Goal: Task Accomplishment & Management: Complete application form

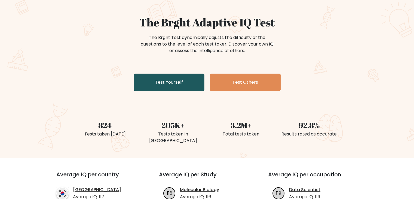
scroll to position [27, 0]
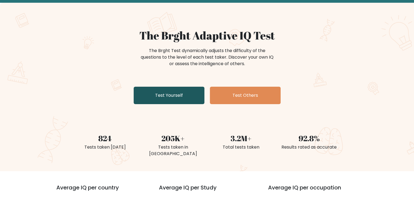
click at [174, 101] on link "Test Yourself" at bounding box center [169, 95] width 71 height 17
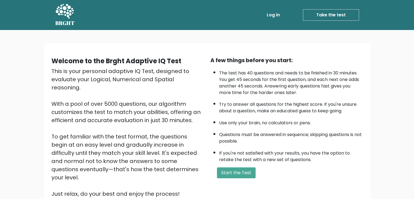
scroll to position [51, 0]
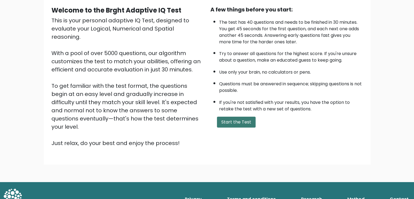
click at [233, 117] on button "Start the Test" at bounding box center [236, 122] width 39 height 11
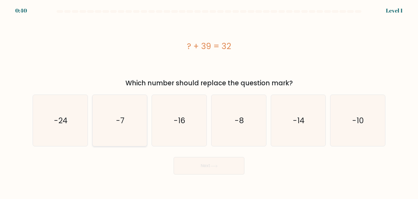
click at [137, 125] on icon "-7" at bounding box center [119, 120] width 51 height 51
click at [209, 102] on input "b. -7" at bounding box center [209, 100] width 0 height 3
radio input "true"
click at [210, 169] on button "Next" at bounding box center [209, 165] width 71 height 17
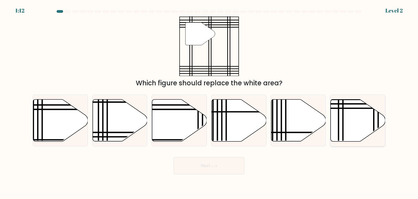
click at [355, 129] on icon at bounding box center [358, 120] width 55 height 42
click at [209, 102] on input "f." at bounding box center [209, 100] width 0 height 3
radio input "true"
click at [226, 169] on button "Next" at bounding box center [209, 165] width 71 height 17
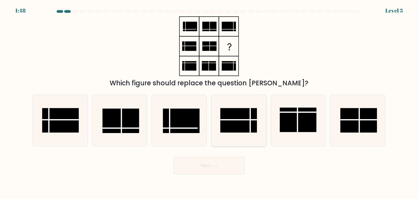
click at [242, 122] on rect at bounding box center [239, 120] width 37 height 25
click at [209, 102] on input "d." at bounding box center [209, 100] width 0 height 3
radio input "true"
click at [210, 165] on button "Next" at bounding box center [209, 165] width 71 height 17
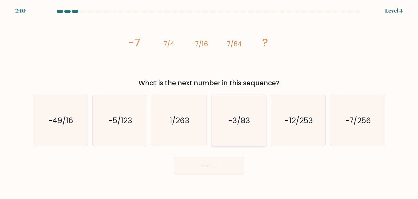
click at [241, 128] on icon "-3/83" at bounding box center [238, 120] width 51 height 51
click at [209, 102] on input "d. -3/83" at bounding box center [209, 100] width 0 height 3
radio input "true"
click at [223, 168] on button "Next" at bounding box center [209, 165] width 71 height 17
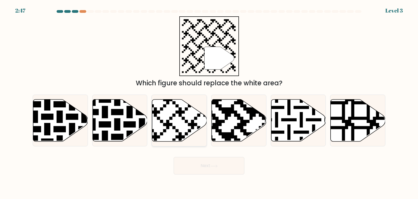
click at [170, 114] on icon at bounding box center [179, 120] width 55 height 42
click at [209, 102] on input "c." at bounding box center [209, 100] width 0 height 3
radio input "true"
click at [215, 167] on icon at bounding box center [214, 166] width 7 height 3
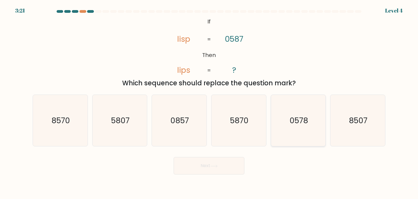
click at [305, 122] on text "0578" at bounding box center [299, 120] width 19 height 11
click at [209, 102] on input "e. 0578" at bounding box center [209, 100] width 0 height 3
radio input "true"
click at [226, 166] on button "Next" at bounding box center [209, 165] width 71 height 17
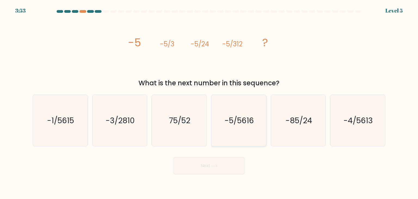
click at [257, 123] on icon "-5/5616" at bounding box center [238, 120] width 51 height 51
click at [209, 102] on input "d. -5/5616" at bounding box center [209, 100] width 0 height 3
radio input "true"
click at [220, 168] on button "Next" at bounding box center [209, 165] width 71 height 17
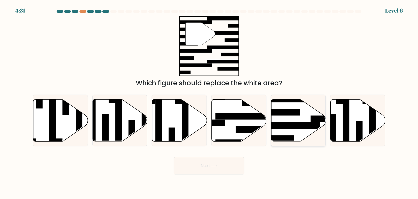
click at [291, 127] on rect at bounding box center [290, 125] width 59 height 7
click at [209, 102] on input "e." at bounding box center [209, 100] width 0 height 3
radio input "true"
click at [222, 165] on button "Next" at bounding box center [209, 165] width 71 height 17
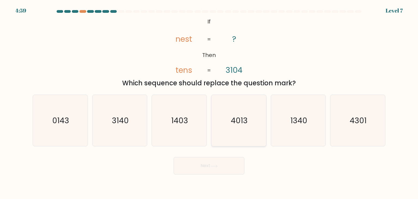
click at [230, 115] on icon "4013" at bounding box center [238, 120] width 51 height 51
click at [209, 102] on input "d. 4013" at bounding box center [209, 100] width 0 height 3
radio input "true"
click at [206, 173] on button "Next" at bounding box center [209, 165] width 71 height 17
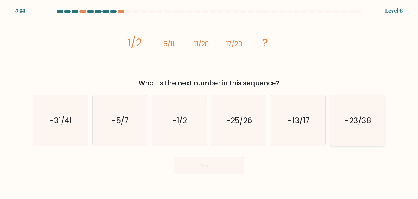
click at [350, 127] on icon "-23/38" at bounding box center [357, 120] width 51 height 51
click at [209, 102] on input "f. -23/38" at bounding box center [209, 100] width 0 height 3
radio input "true"
drag, startPoint x: 235, startPoint y: 121, endPoint x: 223, endPoint y: 155, distance: 36.1
click at [235, 122] on text "-25/26" at bounding box center [239, 120] width 26 height 11
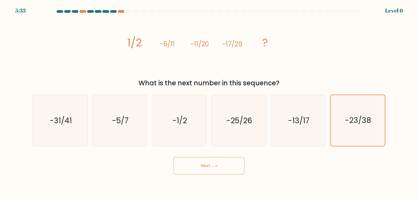
click at [209, 102] on input "d. -25/26" at bounding box center [209, 100] width 0 height 3
radio input "true"
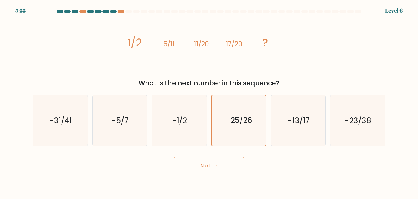
click at [216, 166] on icon at bounding box center [214, 166] width 7 height 2
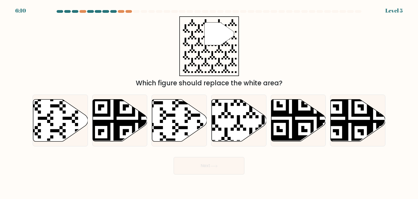
click at [228, 152] on form "a." at bounding box center [209, 92] width 418 height 164
click at [252, 113] on icon at bounding box center [239, 120] width 55 height 42
click at [209, 102] on input "d." at bounding box center [209, 100] width 0 height 3
radio input "true"
click at [227, 171] on button "Next" at bounding box center [209, 165] width 71 height 17
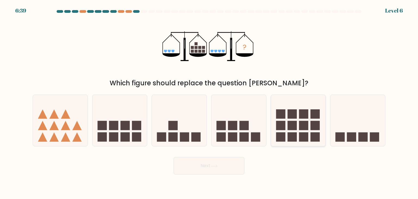
click at [303, 130] on rect at bounding box center [303, 125] width 9 height 9
click at [209, 102] on input "e." at bounding box center [209, 100] width 0 height 3
radio input "true"
click at [236, 170] on button "Next" at bounding box center [209, 165] width 71 height 17
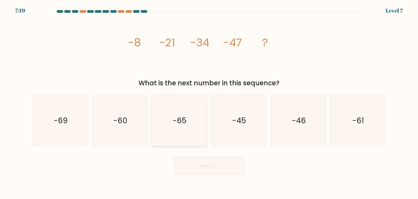
click at [190, 118] on icon "-65" at bounding box center [179, 120] width 51 height 51
click at [209, 102] on input "c. -65" at bounding box center [209, 100] width 0 height 3
radio input "true"
drag, startPoint x: 81, startPoint y: 115, endPoint x: 95, endPoint y: 126, distance: 17.5
click at [81, 116] on icon "-69" at bounding box center [60, 120] width 51 height 51
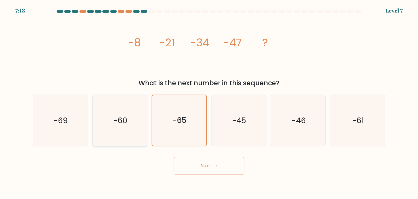
click at [209, 102] on input "a. -69" at bounding box center [209, 100] width 0 height 3
radio input "true"
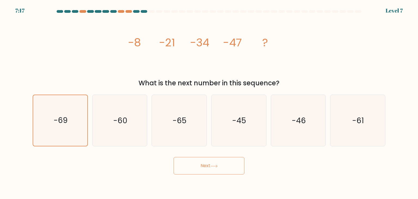
click at [235, 168] on button "Next" at bounding box center [209, 165] width 71 height 17
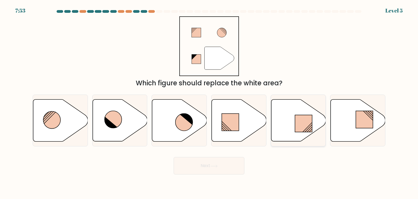
click at [294, 115] on icon at bounding box center [298, 120] width 55 height 42
click at [209, 102] on input "e." at bounding box center [209, 100] width 0 height 3
radio input "true"
click at [209, 172] on button "Next" at bounding box center [209, 165] width 71 height 17
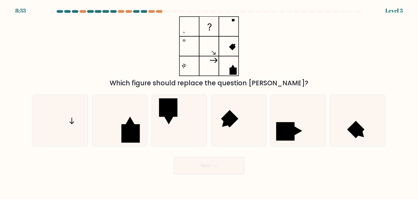
click at [57, 11] on div at bounding box center [60, 11] width 7 height 3
click at [161, 10] on body "8:31 Level 3" at bounding box center [209, 99] width 418 height 199
click at [165, 16] on form at bounding box center [209, 92] width 418 height 164
click at [292, 128] on rect at bounding box center [285, 131] width 19 height 19
click at [209, 102] on input "e." at bounding box center [209, 100] width 0 height 3
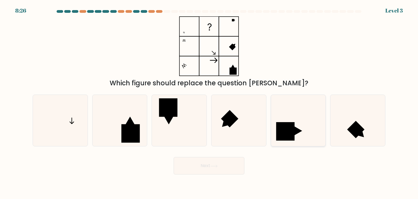
radio input "true"
click at [224, 168] on button "Next" at bounding box center [209, 165] width 71 height 17
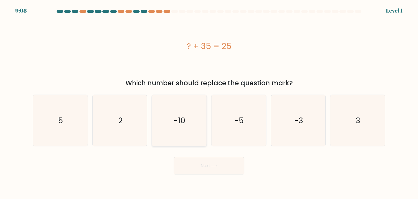
click at [190, 124] on icon "-10" at bounding box center [179, 120] width 51 height 51
click at [209, 102] on input "c. -10" at bounding box center [209, 100] width 0 height 3
radio input "true"
click at [217, 169] on button "Next" at bounding box center [209, 165] width 71 height 17
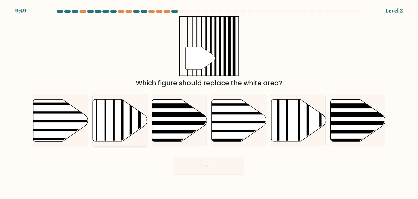
click at [106, 111] on icon at bounding box center [120, 120] width 55 height 42
click at [209, 102] on input "b." at bounding box center [209, 100] width 0 height 3
radio input "true"
click at [215, 163] on button "Next" at bounding box center [209, 165] width 71 height 17
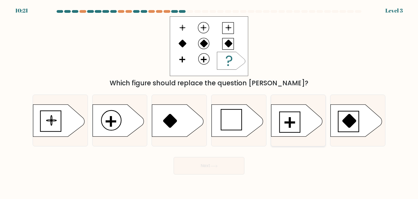
drag, startPoint x: 289, startPoint y: 114, endPoint x: 290, endPoint y: 118, distance: 4.2
click at [289, 114] on icon at bounding box center [296, 121] width 51 height 32
click at [209, 102] on input "e." at bounding box center [209, 100] width 0 height 3
radio input "true"
click at [199, 173] on button "Next" at bounding box center [209, 165] width 71 height 17
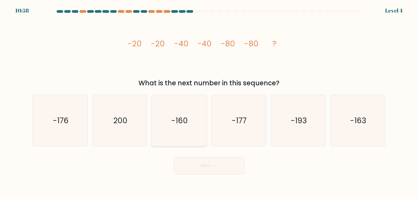
click at [160, 126] on icon "-160" at bounding box center [179, 120] width 51 height 51
click at [209, 102] on input "c. -160" at bounding box center [209, 100] width 0 height 3
radio input "true"
click at [199, 168] on button "Next" at bounding box center [209, 165] width 71 height 17
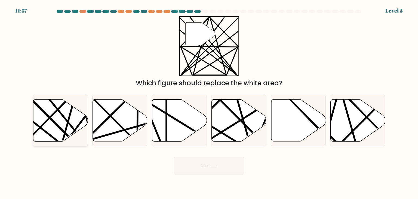
click at [53, 121] on line at bounding box center [76, 143] width 107 height 107
click at [209, 102] on input "a." at bounding box center [209, 100] width 0 height 3
radio input "true"
click at [220, 166] on button "Next" at bounding box center [209, 165] width 71 height 17
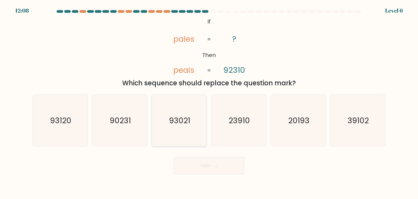
click at [178, 122] on text "93021" at bounding box center [179, 120] width 21 height 11
click at [209, 102] on input "c. 93021" at bounding box center [209, 100] width 0 height 3
radio input "true"
click at [215, 162] on button "Next" at bounding box center [209, 165] width 71 height 17
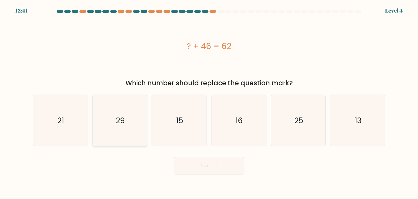
click at [139, 128] on icon "29" at bounding box center [119, 120] width 51 height 51
click at [209, 102] on input "b. 29" at bounding box center [209, 100] width 0 height 3
radio input "true"
click at [222, 159] on button "Next" at bounding box center [209, 165] width 71 height 17
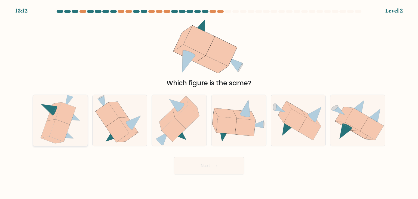
click at [64, 131] on icon at bounding box center [59, 130] width 20 height 22
click at [209, 102] on input "a." at bounding box center [209, 100] width 0 height 3
radio input "true"
click at [209, 167] on button "Next" at bounding box center [209, 165] width 71 height 17
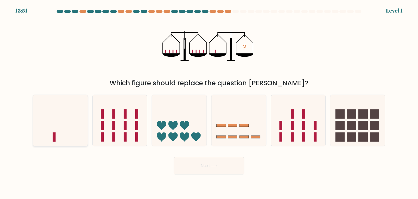
click at [48, 139] on icon at bounding box center [60, 120] width 55 height 45
click at [209, 102] on input "a." at bounding box center [209, 100] width 0 height 3
radio input "true"
click at [208, 166] on button "Next" at bounding box center [209, 165] width 71 height 17
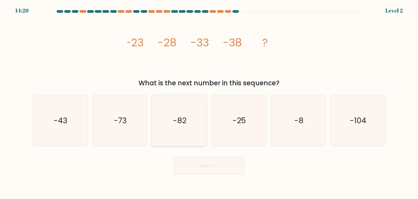
click at [181, 128] on icon "-82" at bounding box center [179, 120] width 51 height 51
click at [209, 102] on input "c. -82" at bounding box center [209, 100] width 0 height 3
radio input "true"
click at [215, 166] on icon at bounding box center [214, 166] width 7 height 3
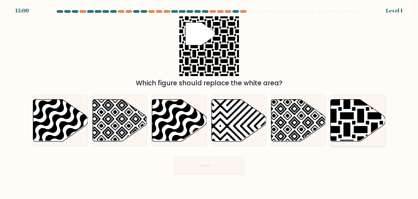
click at [358, 121] on icon at bounding box center [375, 143] width 110 height 110
click at [209, 102] on input "f." at bounding box center [209, 100] width 0 height 3
radio input "true"
click at [228, 165] on button "Next" at bounding box center [209, 165] width 71 height 17
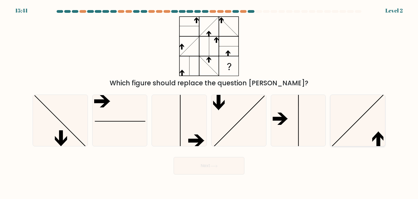
click at [360, 139] on icon at bounding box center [357, 120] width 51 height 51
click at [209, 102] on input "f." at bounding box center [209, 100] width 0 height 3
radio input "true"
click at [210, 166] on button "Next" at bounding box center [209, 165] width 71 height 17
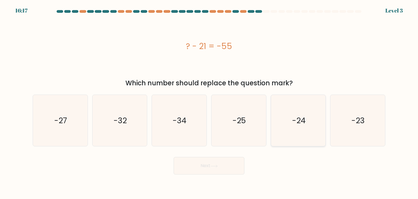
click at [294, 129] on icon "-24" at bounding box center [298, 120] width 51 height 51
click at [209, 102] on input "e. -24" at bounding box center [209, 100] width 0 height 3
radio input "true"
click at [227, 165] on button "Next" at bounding box center [209, 165] width 71 height 17
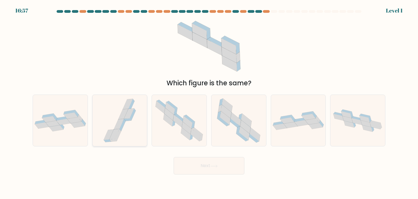
click at [120, 126] on icon at bounding box center [119, 124] width 10 height 10
click at [209, 102] on input "b." at bounding box center [209, 100] width 0 height 3
radio input "true"
click at [220, 169] on button "Next" at bounding box center [209, 165] width 71 height 17
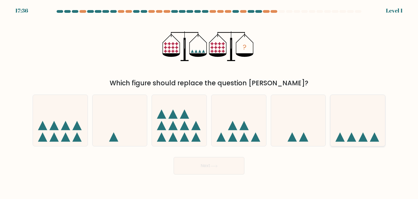
click at [342, 141] on icon at bounding box center [340, 136] width 9 height 9
click at [209, 102] on input "f." at bounding box center [209, 100] width 0 height 3
radio input "true"
click at [229, 165] on button "Next" at bounding box center [209, 165] width 71 height 17
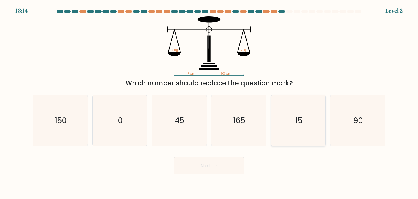
drag, startPoint x: 354, startPoint y: 124, endPoint x: 299, endPoint y: 145, distance: 58.1
click at [354, 124] on icon "90" at bounding box center [357, 120] width 51 height 51
click at [209, 102] on input "f. 90" at bounding box center [209, 100] width 0 height 3
radio input "true"
click at [232, 163] on button "Next" at bounding box center [209, 165] width 71 height 17
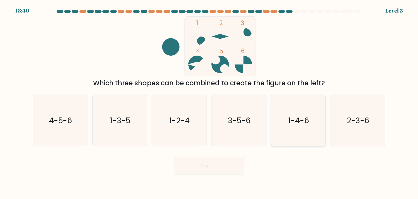
click at [299, 129] on icon "1-4-6" at bounding box center [298, 120] width 51 height 51
click at [209, 102] on input "e. 1-4-6" at bounding box center [209, 100] width 0 height 3
radio input "true"
click at [218, 167] on button "Next" at bounding box center [209, 165] width 71 height 17
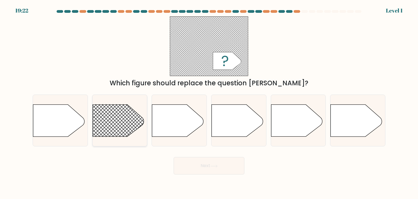
click at [115, 123] on rect at bounding box center [85, 93] width 142 height 108
click at [209, 102] on input "b." at bounding box center [209, 100] width 0 height 3
radio input "true"
click at [185, 165] on button "Next" at bounding box center [209, 165] width 71 height 17
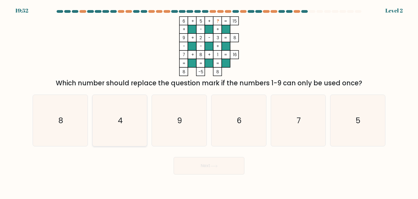
click at [130, 119] on icon "4" at bounding box center [119, 120] width 51 height 51
click at [209, 102] on input "b. 4" at bounding box center [209, 100] width 0 height 3
radio input "true"
click at [217, 173] on button "Next" at bounding box center [209, 165] width 71 height 17
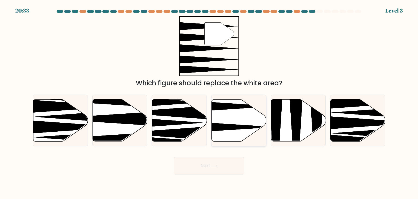
click at [242, 117] on icon at bounding box center [239, 120] width 55 height 42
click at [209, 102] on input "d." at bounding box center [209, 100] width 0 height 3
radio input "true"
click at [224, 166] on button "Next" at bounding box center [209, 165] width 71 height 17
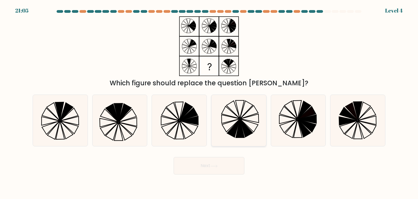
click at [266, 123] on div at bounding box center [238, 121] width 55 height 52
click at [209, 102] on input "d." at bounding box center [209, 100] width 0 height 3
radio input "true"
click at [241, 118] on icon at bounding box center [249, 118] width 18 height 8
click at [209, 102] on input "d." at bounding box center [209, 100] width 0 height 3
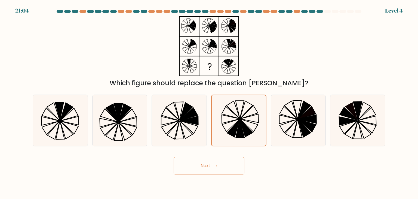
click at [225, 164] on button "Next" at bounding box center [209, 165] width 71 height 17
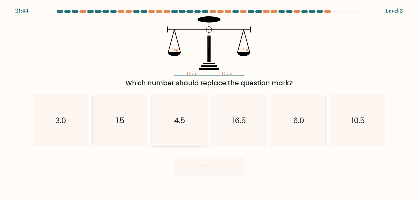
drag, startPoint x: 182, startPoint y: 130, endPoint x: 182, endPoint y: 133, distance: 3.6
click at [182, 130] on icon "4.5" at bounding box center [179, 120] width 51 height 51
click at [209, 102] on input "c. 4.5" at bounding box center [209, 100] width 0 height 3
radio input "true"
click at [206, 165] on button "Next" at bounding box center [209, 165] width 71 height 17
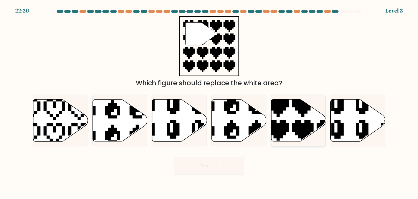
click at [309, 119] on icon at bounding box center [298, 120] width 55 height 42
click at [209, 102] on input "e." at bounding box center [209, 100] width 0 height 3
radio input "true"
click at [242, 154] on div "Next" at bounding box center [209, 164] width 360 height 22
click at [238, 161] on button "Next" at bounding box center [209, 165] width 71 height 17
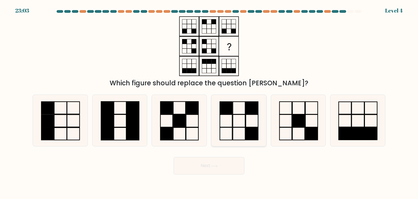
click at [244, 130] on icon at bounding box center [238, 120] width 51 height 51
click at [209, 102] on input "d." at bounding box center [209, 100] width 0 height 3
radio input "true"
drag, startPoint x: 231, startPoint y: 181, endPoint x: 232, endPoint y: 172, distance: 9.8
click at [232, 181] on body "23:02 Level 4" at bounding box center [209, 99] width 418 height 199
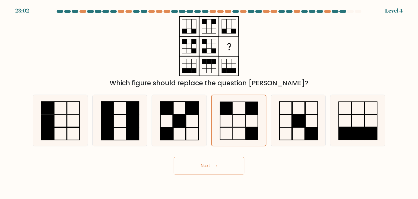
click at [232, 169] on button "Next" at bounding box center [209, 165] width 71 height 17
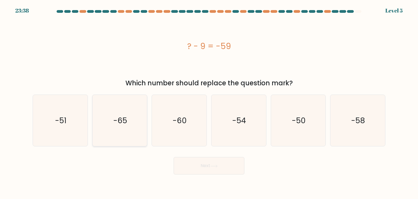
drag, startPoint x: 115, startPoint y: 112, endPoint x: 120, endPoint y: 120, distance: 9.1
click at [116, 112] on icon "-65" at bounding box center [119, 120] width 51 height 51
click at [209, 102] on input "b. -65" at bounding box center [209, 100] width 0 height 3
radio input "true"
click at [214, 169] on button "Next" at bounding box center [209, 165] width 71 height 17
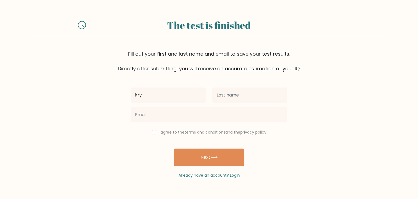
type input "Kryl May"
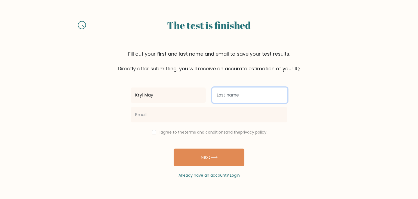
click at [228, 93] on input "text" at bounding box center [249, 94] width 75 height 15
type input "Salaysay"
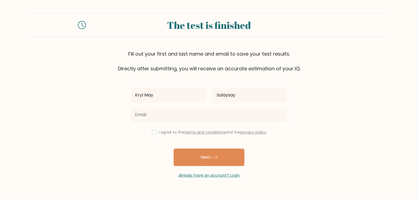
click at [203, 123] on div at bounding box center [208, 115] width 163 height 20
click at [205, 122] on div at bounding box center [208, 115] width 163 height 20
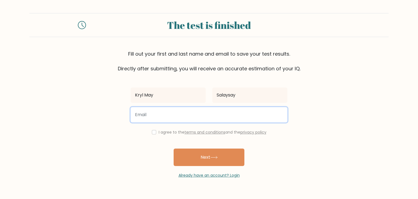
click at [206, 114] on input "email" at bounding box center [209, 114] width 157 height 15
type input "krylmaysalaysay@gmail.com"
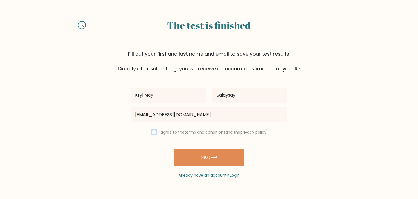
click at [154, 133] on input "checkbox" at bounding box center [154, 132] width 4 height 4
checkbox input "true"
click at [185, 155] on button "Next" at bounding box center [209, 156] width 71 height 17
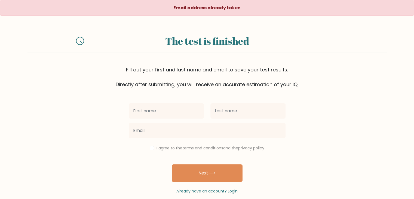
scroll to position [8, 0]
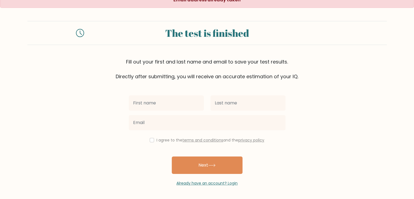
click at [181, 106] on input "text" at bounding box center [166, 102] width 75 height 15
type input "Kryl May"
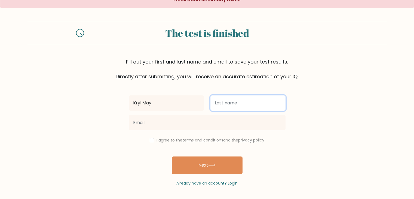
click at [254, 101] on input "text" at bounding box center [248, 102] width 75 height 15
type input "Salaysay"
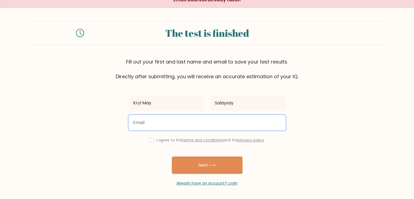
click at [166, 123] on input "email" at bounding box center [207, 122] width 157 height 15
type input "krylmaysalaysay@gmail.com"
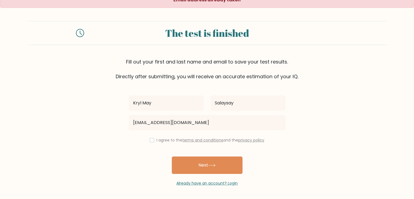
click at [146, 140] on div "I agree to the terms and conditions and the privacy policy" at bounding box center [207, 140] width 163 height 7
click at [150, 140] on input "checkbox" at bounding box center [152, 140] width 4 height 4
checkbox input "true"
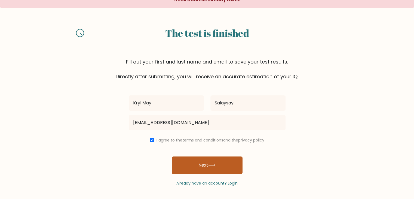
click at [218, 167] on button "Next" at bounding box center [207, 164] width 71 height 17
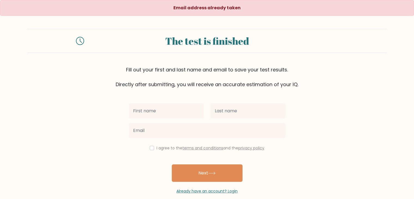
scroll to position [8, 0]
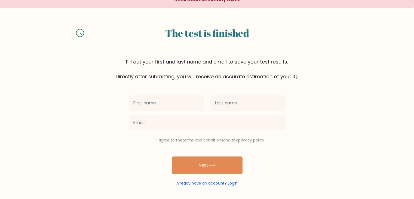
click at [230, 182] on link "Already have an account? Login" at bounding box center [206, 182] width 61 height 5
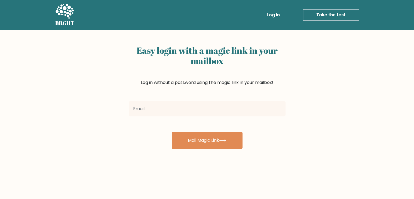
click at [203, 107] on input "email" at bounding box center [207, 108] width 157 height 15
type input "[EMAIL_ADDRESS][DOMAIN_NAME]"
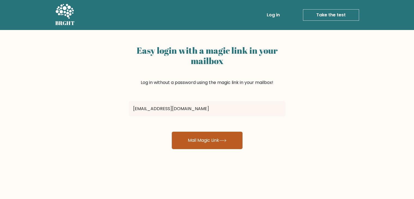
click at [220, 146] on button "Mail Magic Link" at bounding box center [207, 140] width 71 height 17
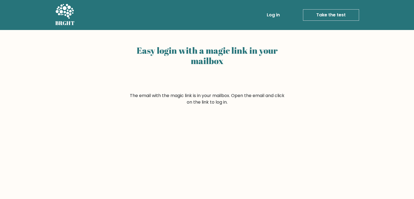
click at [273, 17] on link "Log in" at bounding box center [273, 15] width 17 height 11
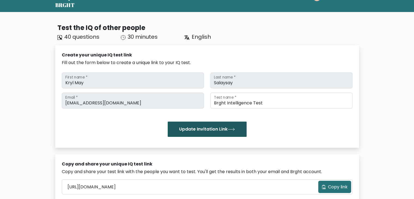
scroll to position [27, 0]
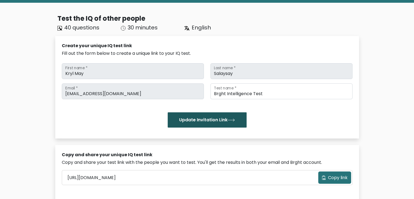
click at [216, 124] on button "Update Invitation Link" at bounding box center [207, 119] width 79 height 15
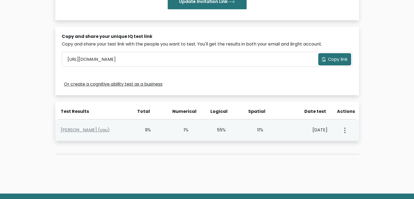
scroll to position [136, 0]
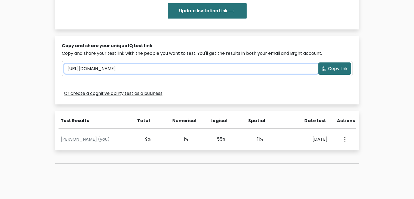
click at [218, 70] on input "[URL][DOMAIN_NAME]" at bounding box center [191, 69] width 254 height 10
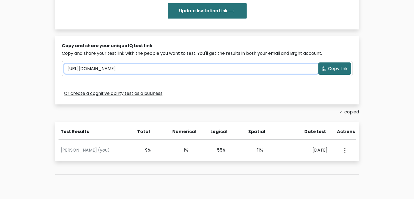
click at [218, 70] on input "[URL][DOMAIN_NAME]" at bounding box center [191, 69] width 254 height 10
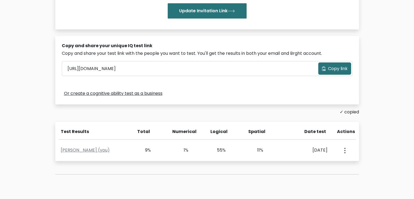
click at [226, 82] on div "Copy and share your unique IQ test link Copy and share your test link with the …" at bounding box center [207, 70] width 304 height 68
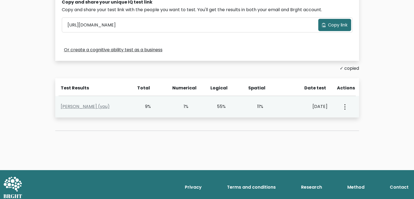
scroll to position [184, 0]
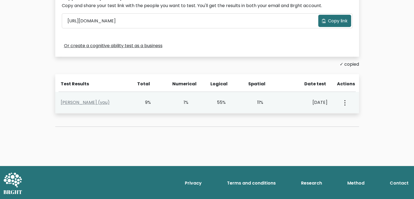
click at [312, 102] on div "[DATE]" at bounding box center [306, 102] width 42 height 7
click at [348, 104] on div "View Profile" at bounding box center [344, 102] width 19 height 17
click at [346, 103] on button "button" at bounding box center [344, 102] width 4 height 17
click at [351, 116] on link "View Profile" at bounding box center [363, 118] width 43 height 9
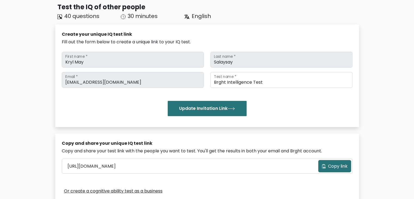
scroll to position [82, 0]
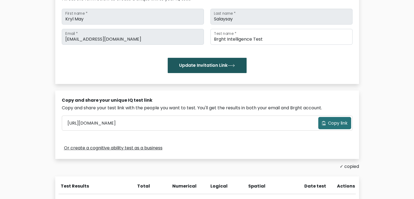
click at [213, 63] on button "Update Invitation Link" at bounding box center [207, 65] width 79 height 15
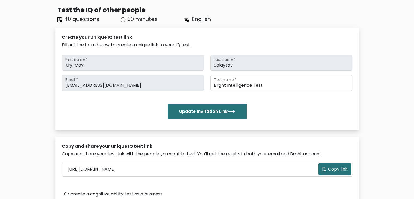
scroll to position [27, 0]
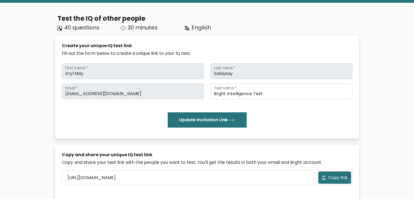
click at [76, 30] on span "40 questions" at bounding box center [81, 28] width 35 height 8
click at [151, 30] on span "30 minutes" at bounding box center [143, 28] width 30 height 8
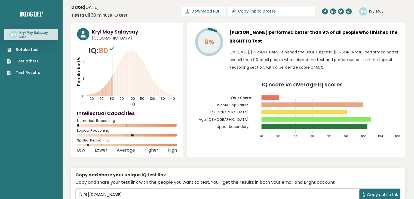
click at [25, 53] on ul "Retake test Test others Test Results" at bounding box center [23, 61] width 38 height 29
click at [29, 47] on link "Retake test" at bounding box center [23, 50] width 33 height 6
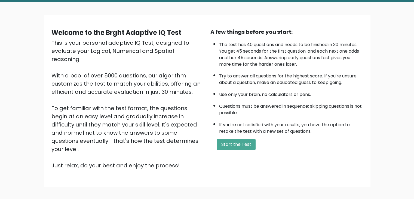
scroll to position [51, 0]
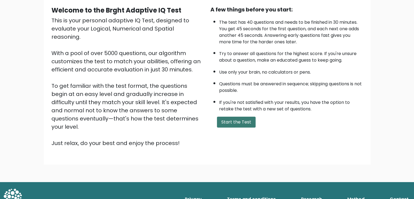
click at [233, 120] on button "Start the Test" at bounding box center [236, 122] width 39 height 11
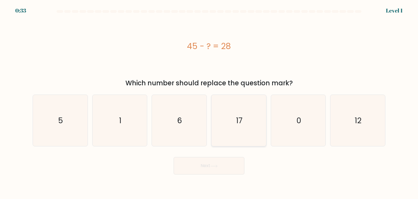
click at [243, 123] on icon "17" at bounding box center [238, 120] width 51 height 51
click at [209, 102] on input "d. 17" at bounding box center [209, 100] width 0 height 3
radio input "true"
click at [235, 166] on button "Next" at bounding box center [209, 165] width 71 height 17
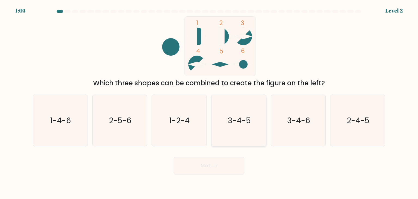
click at [246, 124] on text "3-4-5" at bounding box center [239, 120] width 23 height 11
click at [209, 102] on input "d. 3-4-5" at bounding box center [209, 100] width 0 height 3
radio input "true"
click at [218, 168] on button "Next" at bounding box center [209, 165] width 71 height 17
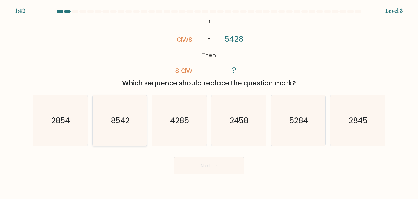
click at [131, 123] on icon "8542" at bounding box center [119, 120] width 51 height 51
click at [209, 102] on input "b. 8542" at bounding box center [209, 100] width 0 height 3
radio input "true"
click at [204, 165] on button "Next" at bounding box center [209, 165] width 71 height 17
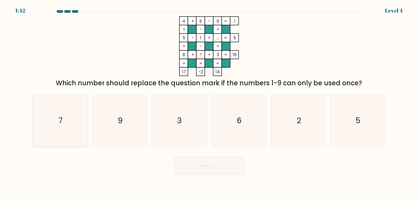
click at [51, 127] on icon "7" at bounding box center [60, 120] width 51 height 51
click at [209, 102] on input "a. 7" at bounding box center [209, 100] width 0 height 3
radio input "true"
click at [206, 165] on button "Next" at bounding box center [209, 165] width 71 height 17
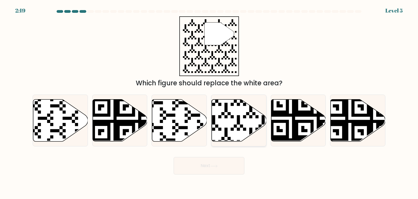
click at [226, 130] on icon at bounding box center [221, 142] width 99 height 99
click at [209, 102] on input "d." at bounding box center [209, 100] width 0 height 3
radio input "true"
click at [172, 123] on icon at bounding box center [179, 120] width 55 height 42
click at [209, 102] on input "c." at bounding box center [209, 100] width 0 height 3
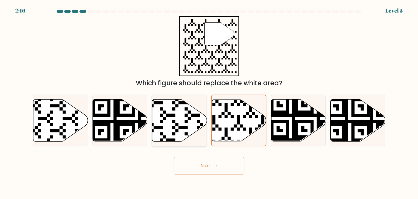
radio input "true"
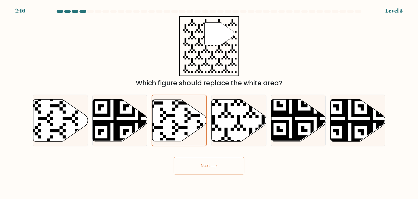
click at [202, 169] on button "Next" at bounding box center [209, 165] width 71 height 17
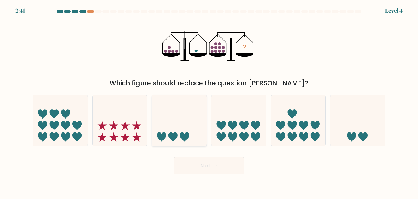
click at [202, 130] on icon at bounding box center [179, 120] width 55 height 45
click at [209, 102] on input "c." at bounding box center [209, 100] width 0 height 3
radio input "true"
click at [239, 162] on button "Next" at bounding box center [209, 165] width 71 height 17
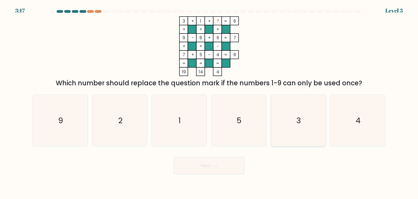
click at [287, 121] on icon "3" at bounding box center [298, 120] width 51 height 51
click at [209, 102] on input "e. 3" at bounding box center [209, 100] width 0 height 3
radio input "true"
click at [133, 126] on icon "2" at bounding box center [119, 120] width 51 height 51
click at [209, 102] on input "b. 2" at bounding box center [209, 100] width 0 height 3
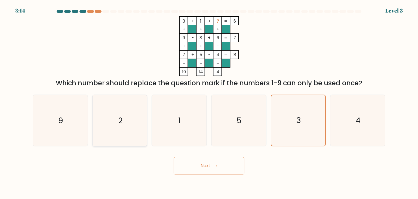
radio input "true"
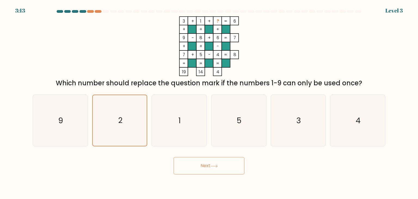
click at [203, 172] on button "Next" at bounding box center [209, 165] width 71 height 17
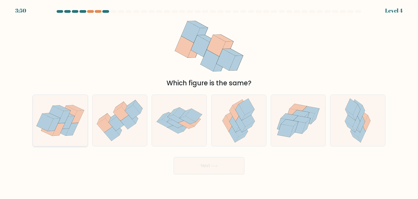
click at [52, 125] on icon at bounding box center [54, 124] width 13 height 13
click at [209, 102] on input "a." at bounding box center [209, 100] width 0 height 3
radio input "true"
click at [223, 162] on button "Next" at bounding box center [209, 165] width 71 height 17
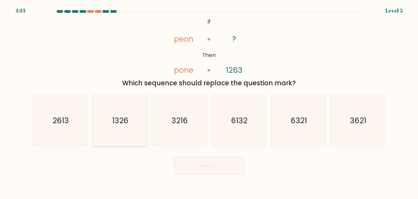
click at [114, 139] on icon "1326" at bounding box center [119, 120] width 51 height 51
click at [209, 102] on input "b. 1326" at bounding box center [209, 100] width 0 height 3
radio input "true"
click at [205, 168] on button "Next" at bounding box center [209, 165] width 71 height 17
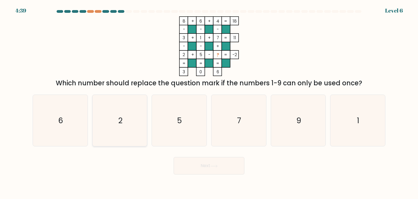
click at [117, 124] on icon "2" at bounding box center [119, 120] width 51 height 51
click at [209, 102] on input "b. 2" at bounding box center [209, 100] width 0 height 3
radio input "true"
click at [165, 121] on icon "5" at bounding box center [179, 120] width 51 height 51
click at [209, 102] on input "c. 5" at bounding box center [209, 100] width 0 height 3
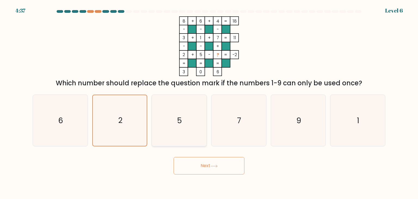
radio input "true"
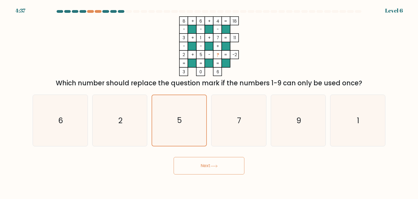
click at [246, 166] on div "Next" at bounding box center [209, 164] width 360 height 22
click at [236, 166] on button "Next" at bounding box center [209, 165] width 71 height 17
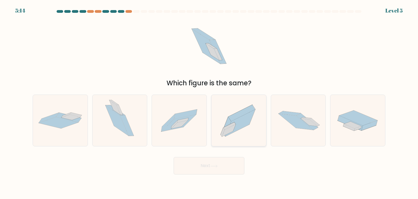
click at [235, 133] on icon at bounding box center [239, 120] width 55 height 48
click at [209, 102] on input "d." at bounding box center [209, 100] width 0 height 3
radio input "true"
click at [226, 167] on button "Next" at bounding box center [209, 165] width 71 height 17
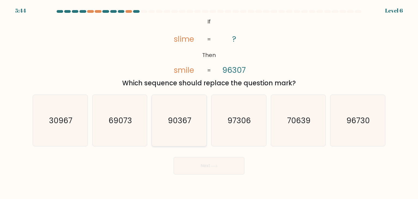
click at [174, 112] on icon "90367" at bounding box center [179, 120] width 51 height 51
click at [209, 102] on input "c. 90367" at bounding box center [209, 100] width 0 height 3
radio input "true"
click at [216, 165] on icon at bounding box center [214, 166] width 7 height 3
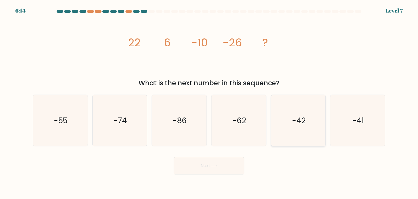
click at [276, 121] on icon "-42" at bounding box center [298, 120] width 51 height 51
click at [209, 102] on input "e. -42" at bounding box center [209, 100] width 0 height 3
radio input "true"
click at [222, 156] on div "Next" at bounding box center [209, 164] width 360 height 22
click at [219, 163] on button "Next" at bounding box center [209, 165] width 71 height 17
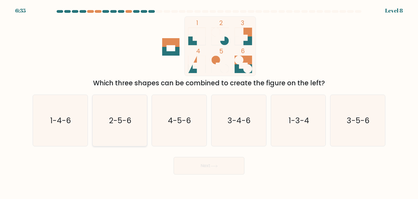
click at [129, 123] on text "2-5-6" at bounding box center [120, 120] width 23 height 11
click at [209, 102] on input "b. 2-5-6" at bounding box center [209, 100] width 0 height 3
radio input "true"
click at [209, 165] on button "Next" at bounding box center [209, 165] width 71 height 17
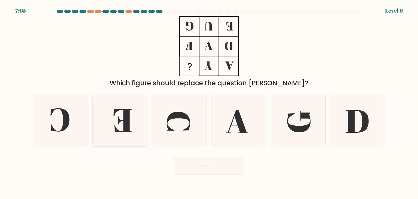
click at [135, 133] on icon at bounding box center [119, 120] width 51 height 51
click at [209, 102] on input "b." at bounding box center [209, 100] width 0 height 3
radio input "true"
click at [207, 170] on button "Next" at bounding box center [209, 165] width 71 height 17
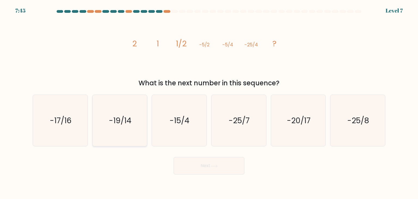
click at [121, 128] on icon "-19/14" at bounding box center [119, 120] width 51 height 51
click at [209, 102] on input "b. -19/14" at bounding box center [209, 100] width 0 height 3
radio input "true"
click at [200, 163] on button "Next" at bounding box center [209, 165] width 71 height 17
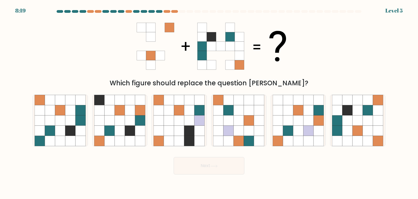
drag, startPoint x: 353, startPoint y: 134, endPoint x: 291, endPoint y: 154, distance: 65.1
click at [353, 134] on icon at bounding box center [358, 131] width 10 height 10
click at [209, 102] on input "f." at bounding box center [209, 100] width 0 height 3
radio input "true"
drag, startPoint x: 217, startPoint y: 175, endPoint x: 217, endPoint y: 171, distance: 3.6
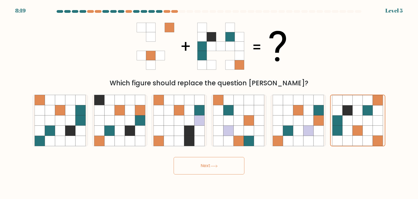
click at [217, 175] on body "8:19 Level 5" at bounding box center [209, 99] width 418 height 199
click at [219, 162] on button "Next" at bounding box center [209, 165] width 71 height 17
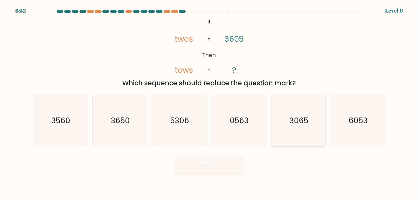
click at [290, 115] on icon "3065" at bounding box center [298, 120] width 51 height 51
click at [209, 102] on input "e. 3065" at bounding box center [209, 100] width 0 height 3
radio input "true"
click at [205, 162] on button "Next" at bounding box center [209, 165] width 71 height 17
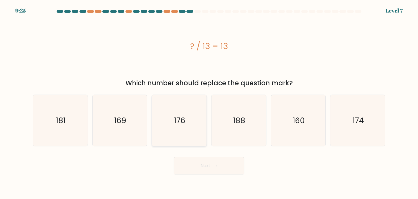
click at [179, 135] on icon "176" at bounding box center [179, 120] width 51 height 51
click at [209, 102] on input "c. 176" at bounding box center [209, 100] width 0 height 3
radio input "true"
click at [197, 166] on button "Next" at bounding box center [209, 165] width 71 height 17
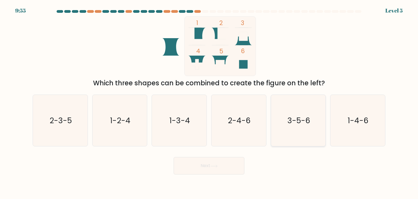
click at [292, 133] on icon "3-5-6" at bounding box center [298, 120] width 51 height 51
click at [209, 102] on input "e. 3-5-6" at bounding box center [209, 100] width 0 height 3
radio input "true"
click at [223, 170] on button "Next" at bounding box center [209, 165] width 71 height 17
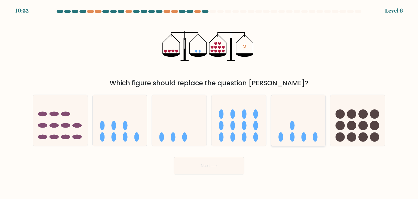
click at [297, 121] on icon at bounding box center [298, 120] width 55 height 45
click at [209, 102] on input "e." at bounding box center [209, 100] width 0 height 3
radio input "true"
click at [237, 157] on button "Next" at bounding box center [209, 165] width 71 height 17
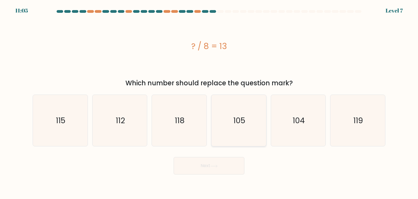
click at [255, 126] on icon "105" at bounding box center [238, 120] width 51 height 51
click at [209, 102] on input "d. 105" at bounding box center [209, 100] width 0 height 3
radio input "true"
click at [230, 169] on button "Next" at bounding box center [209, 165] width 71 height 17
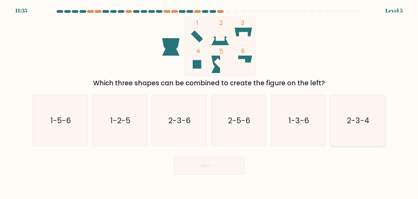
drag, startPoint x: 364, startPoint y: 124, endPoint x: 353, endPoint y: 130, distance: 12.4
click at [364, 124] on text "2-3-4" at bounding box center [358, 120] width 23 height 11
click at [209, 102] on input "f. 2-3-4" at bounding box center [209, 100] width 0 height 3
radio input "true"
click at [220, 172] on button "Next" at bounding box center [209, 165] width 71 height 17
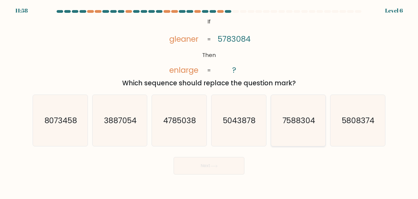
click at [296, 106] on icon "7588304" at bounding box center [298, 120] width 51 height 51
click at [209, 102] on input "e. 7588304" at bounding box center [209, 100] width 0 height 3
radio input "true"
click at [185, 168] on button "Next" at bounding box center [209, 165] width 71 height 17
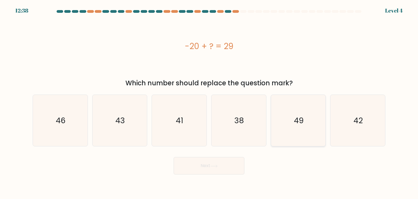
click at [301, 119] on text "49" at bounding box center [299, 120] width 10 height 11
click at [209, 102] on input "e. 49" at bounding box center [209, 100] width 0 height 3
radio input "true"
click at [210, 173] on button "Next" at bounding box center [209, 165] width 71 height 17
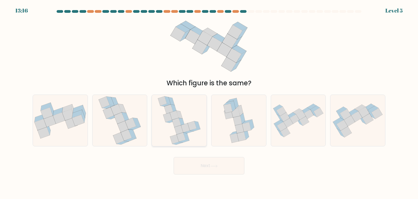
click at [173, 129] on icon at bounding box center [179, 120] width 43 height 51
click at [209, 102] on input "c." at bounding box center [209, 100] width 0 height 3
radio input "true"
click at [211, 168] on button "Next" at bounding box center [209, 165] width 71 height 17
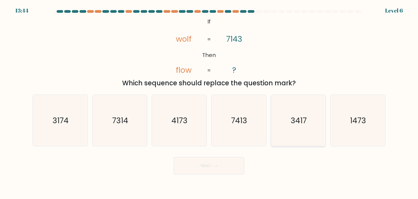
drag, startPoint x: 287, startPoint y: 137, endPoint x: 280, endPoint y: 138, distance: 6.9
click at [287, 136] on icon "3417" at bounding box center [298, 120] width 51 height 51
click at [209, 102] on input "e. 3417" at bounding box center [209, 100] width 0 height 3
radio input "true"
click at [221, 169] on button "Next" at bounding box center [209, 165] width 71 height 17
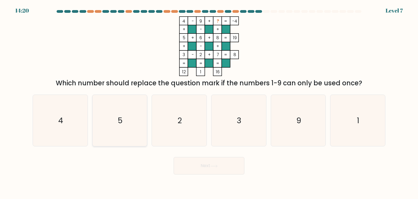
click at [146, 109] on div "5" at bounding box center [119, 121] width 55 height 52
click at [209, 102] on input "b. 5" at bounding box center [209, 100] width 0 height 3
radio input "true"
click at [202, 164] on button "Next" at bounding box center [209, 165] width 71 height 17
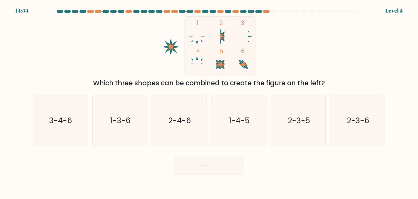
drag, startPoint x: 299, startPoint y: 128, endPoint x: 201, endPoint y: 186, distance: 113.6
click at [299, 128] on icon "2-3-5" at bounding box center [298, 120] width 51 height 51
click at [209, 102] on input "e. 2-3-5" at bounding box center [209, 100] width 0 height 3
radio input "true"
click at [205, 169] on button "Next" at bounding box center [209, 165] width 71 height 17
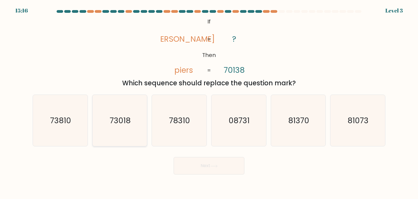
click at [127, 128] on icon "73018" at bounding box center [119, 120] width 51 height 51
click at [209, 102] on input "b. 73018" at bounding box center [209, 100] width 0 height 3
radio input "true"
click at [203, 187] on body "15:03 Level 3 ?" at bounding box center [209, 99] width 418 height 199
drag, startPoint x: 209, startPoint y: 176, endPoint x: 214, endPoint y: 167, distance: 9.5
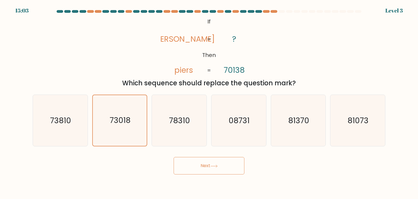
click at [214, 167] on body "15:03 Level 3 ?" at bounding box center [209, 99] width 418 height 199
click at [213, 167] on icon at bounding box center [214, 166] width 7 height 3
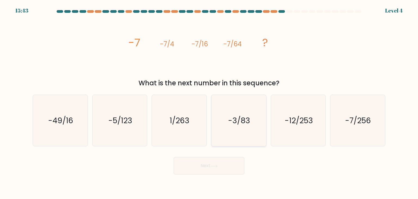
click at [233, 135] on icon "-3/83" at bounding box center [238, 120] width 51 height 51
click at [209, 102] on input "d. -3/83" at bounding box center [209, 100] width 0 height 3
radio input "true"
click at [225, 168] on button "Next" at bounding box center [209, 165] width 71 height 17
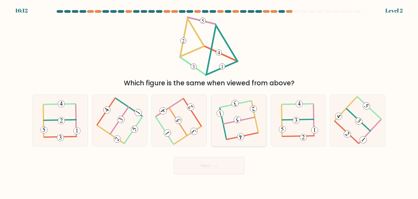
click at [237, 126] on icon at bounding box center [239, 120] width 40 height 41
click at [209, 102] on input "d." at bounding box center [209, 100] width 0 height 3
radio input "true"
click at [233, 159] on button "Next" at bounding box center [209, 165] width 71 height 17
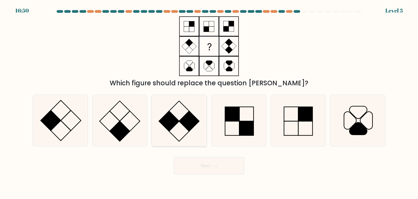
click at [185, 123] on rect at bounding box center [189, 121] width 20 height 20
click at [209, 102] on input "c." at bounding box center [209, 100] width 0 height 3
radio input "true"
click at [194, 162] on button "Next" at bounding box center [209, 165] width 71 height 17
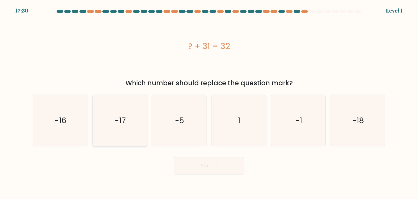
drag, startPoint x: 110, startPoint y: 125, endPoint x: 127, endPoint y: 127, distance: 17.8
click at [110, 124] on icon "-17" at bounding box center [119, 120] width 51 height 51
click at [209, 102] on input "b. -17" at bounding box center [209, 100] width 0 height 3
radio input "true"
click at [221, 159] on button "Next" at bounding box center [209, 165] width 71 height 17
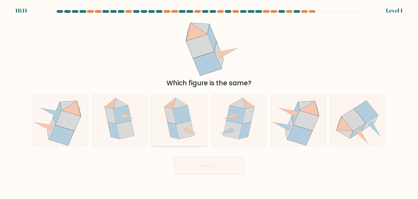
click at [181, 125] on icon at bounding box center [185, 130] width 18 height 18
click at [209, 102] on input "c." at bounding box center [209, 100] width 0 height 3
radio input "true"
click at [200, 176] on body "18:11 Level 1" at bounding box center [209, 99] width 418 height 199
click at [206, 169] on button "Next" at bounding box center [209, 165] width 71 height 17
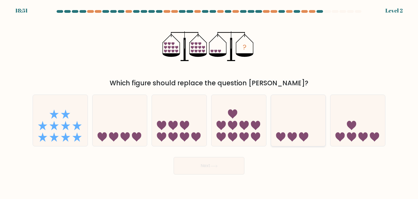
click at [296, 121] on icon at bounding box center [298, 120] width 55 height 45
click at [209, 102] on input "e." at bounding box center [209, 100] width 0 height 3
radio input "true"
click at [221, 170] on button "Next" at bounding box center [209, 165] width 71 height 17
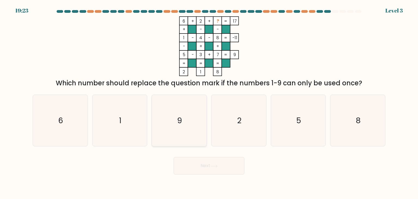
click at [187, 127] on icon "9" at bounding box center [179, 120] width 51 height 51
click at [209, 102] on input "c. 9" at bounding box center [209, 100] width 0 height 3
radio input "true"
click at [225, 166] on button "Next" at bounding box center [209, 165] width 71 height 17
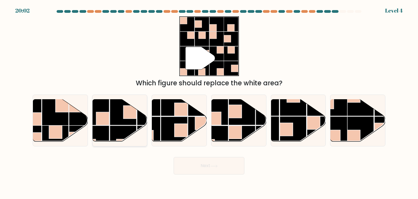
click at [128, 116] on rect at bounding box center [129, 111] width 13 height 13
click at [209, 102] on input "b." at bounding box center [209, 100] width 0 height 3
radio input "true"
click at [207, 167] on button "Next" at bounding box center [209, 165] width 71 height 17
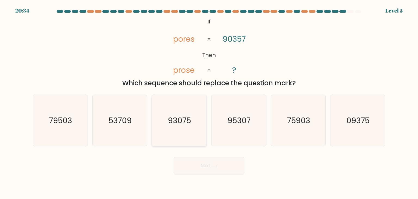
click at [194, 131] on icon "93075" at bounding box center [179, 120] width 51 height 51
click at [209, 102] on input "c. 93075" at bounding box center [209, 100] width 0 height 3
radio input "true"
click at [217, 165] on icon at bounding box center [214, 166] width 7 height 3
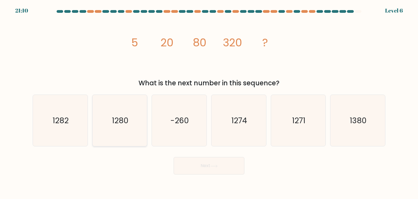
click at [132, 121] on icon "1280" at bounding box center [119, 120] width 51 height 51
click at [209, 102] on input "b. 1280" at bounding box center [209, 100] width 0 height 3
radio input "true"
click at [223, 159] on button "Next" at bounding box center [209, 165] width 71 height 17
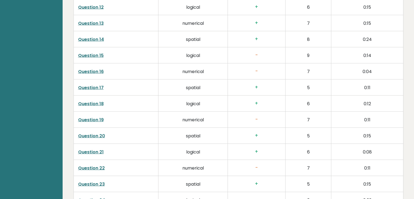
scroll to position [983, 0]
